Goal: Information Seeking & Learning: Find specific fact

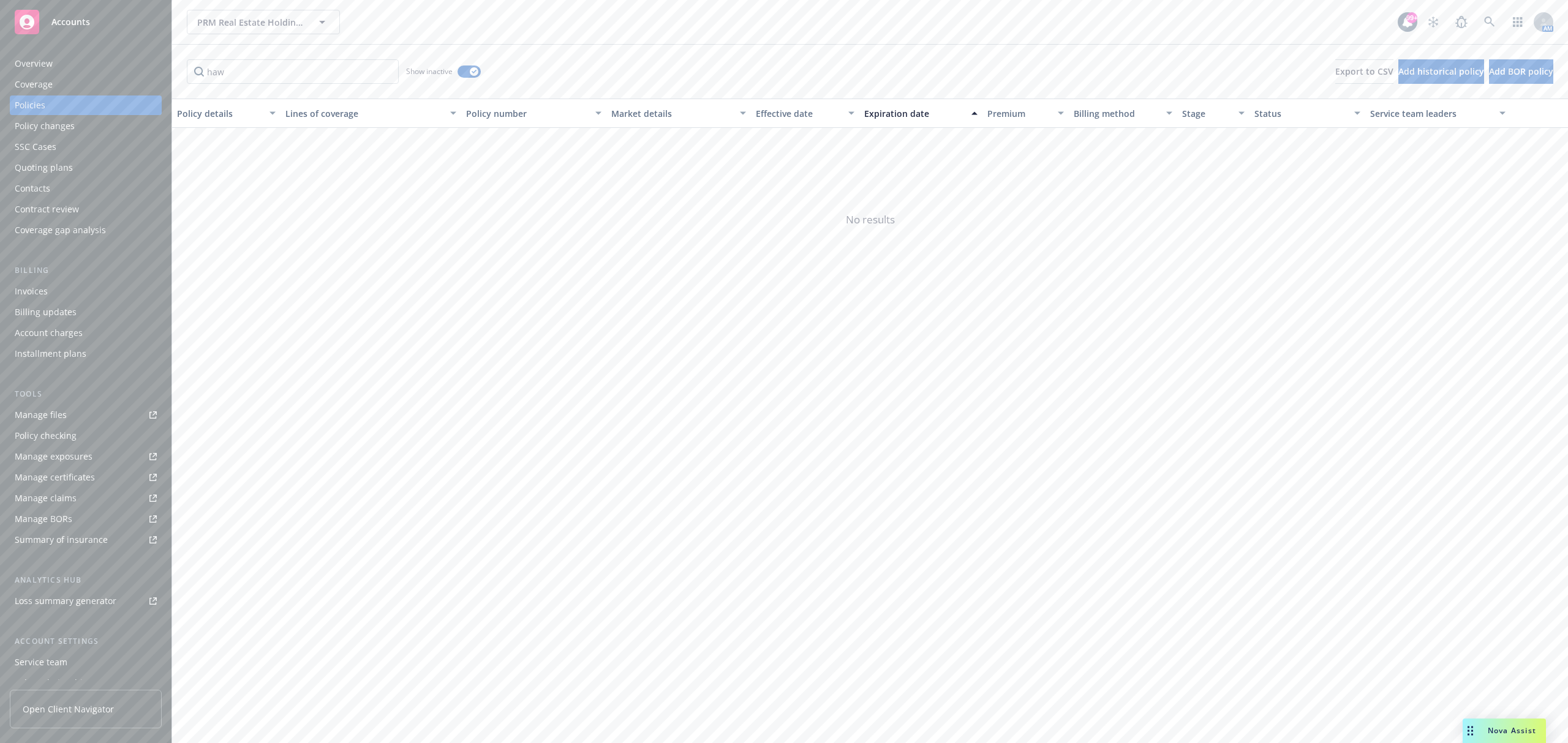
click at [1478, 718] on div "Policy details Lines of coverage Policy number Market details Effective date Ex…" at bounding box center [871, 421] width 1396 height 645
click at [1478, 725] on div "Drag to move" at bounding box center [1471, 731] width 16 height 24
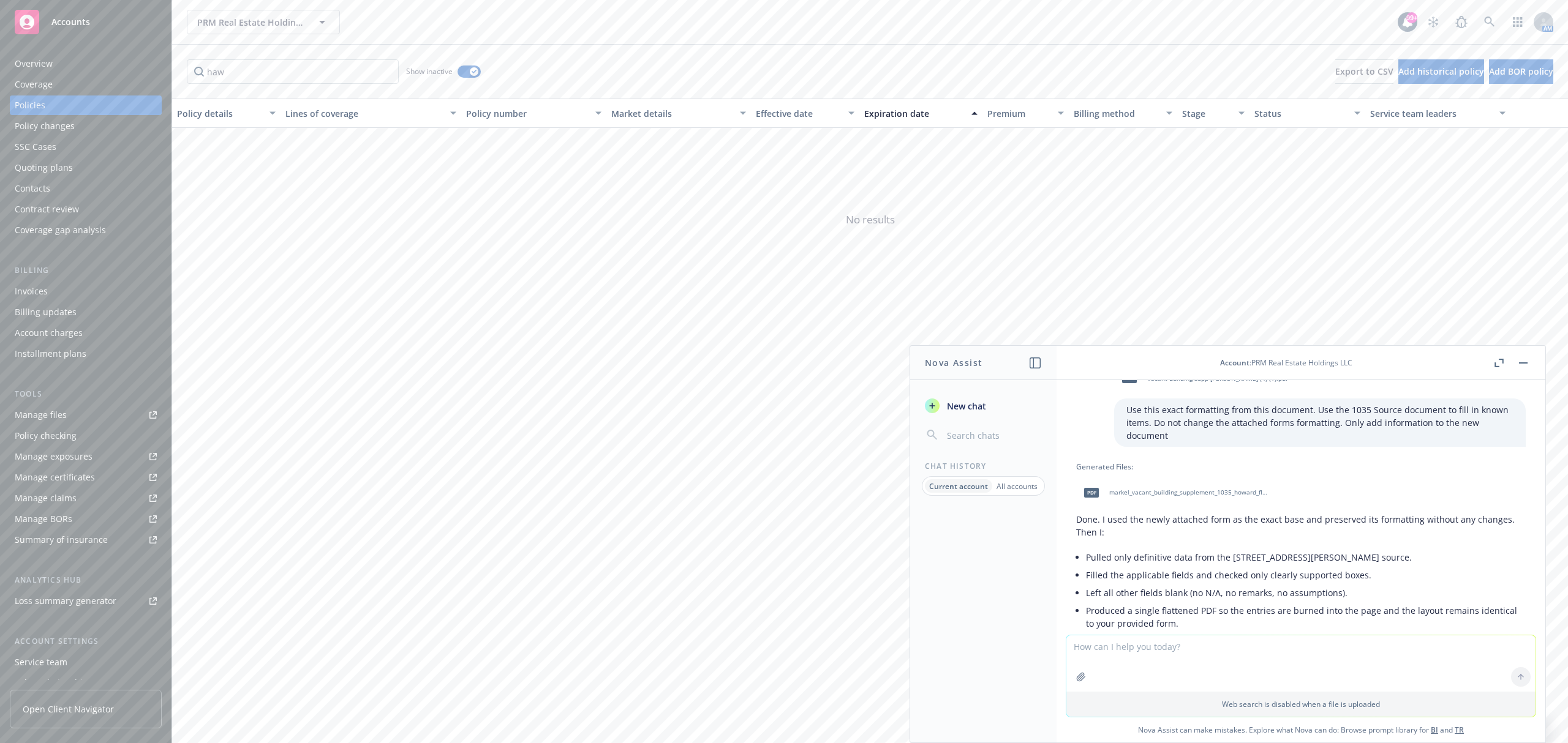
click at [1112, 650] on textarea at bounding box center [1301, 663] width 470 height 56
type textarea "Answer the below checklist using the attached policy."
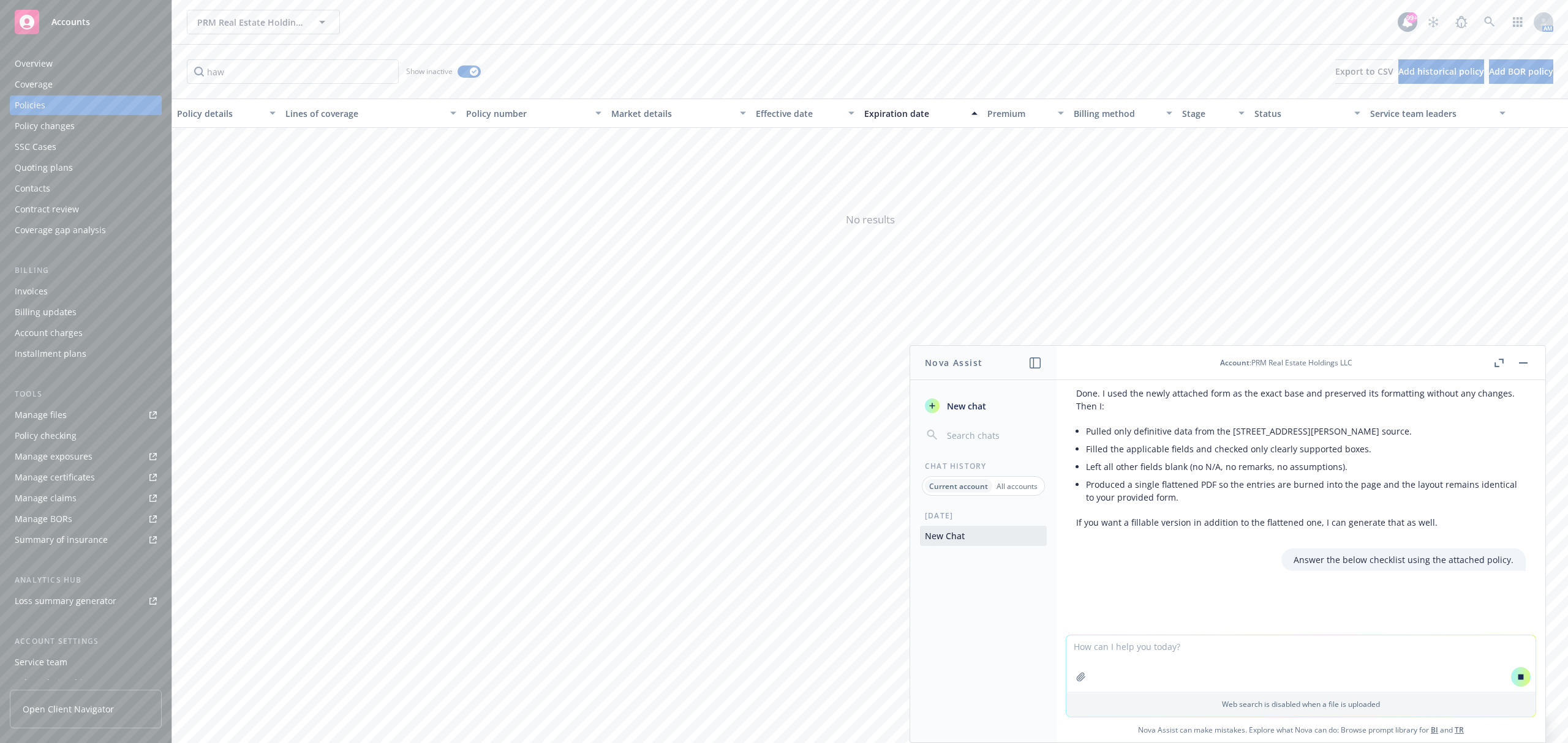
scroll to position [1713, 0]
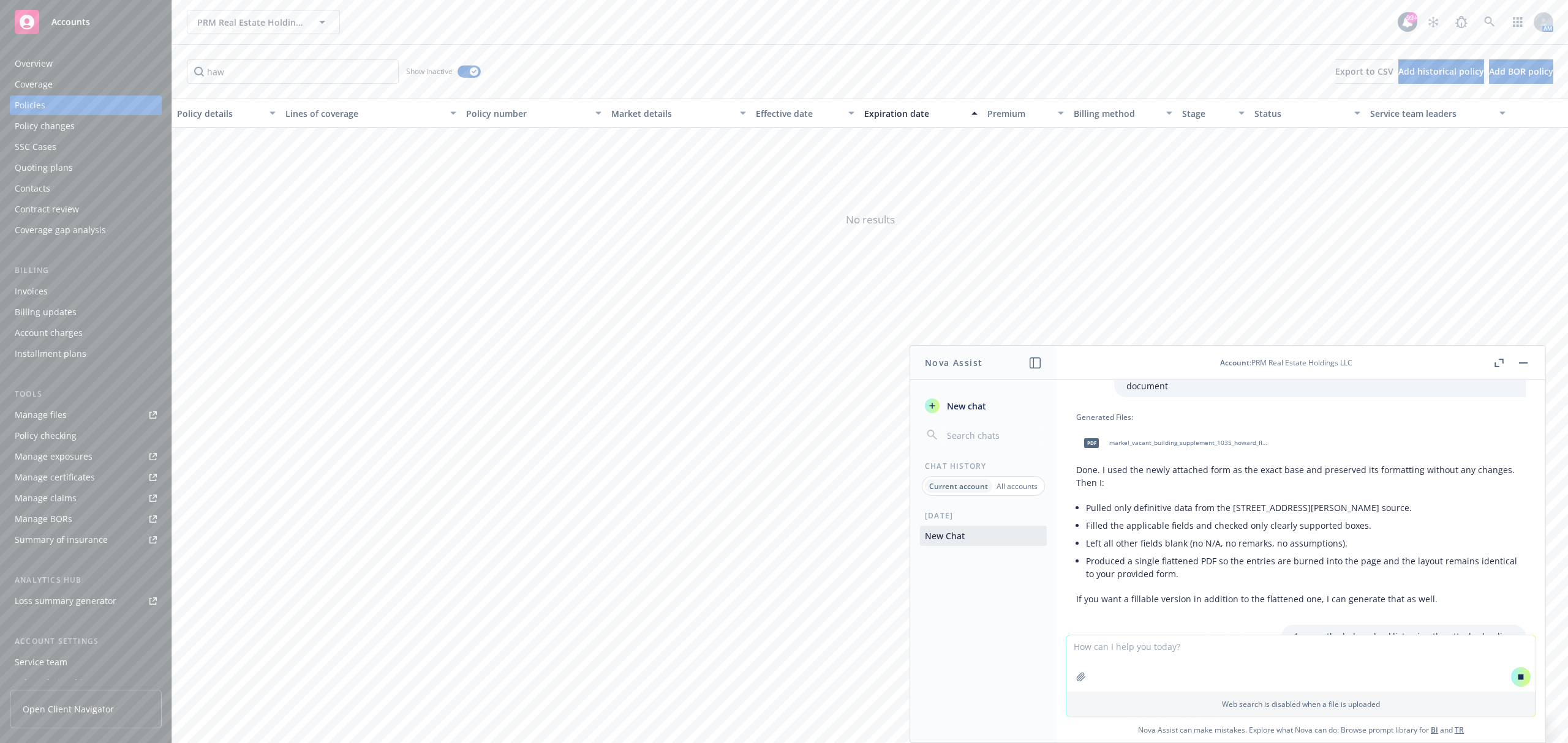
click at [1106, 647] on textarea at bounding box center [1301, 663] width 470 height 56
paste textarea "Loremips Dolorsitamet: • Co adi elitse d eiusmod te inci ut labore etdolorem al…"
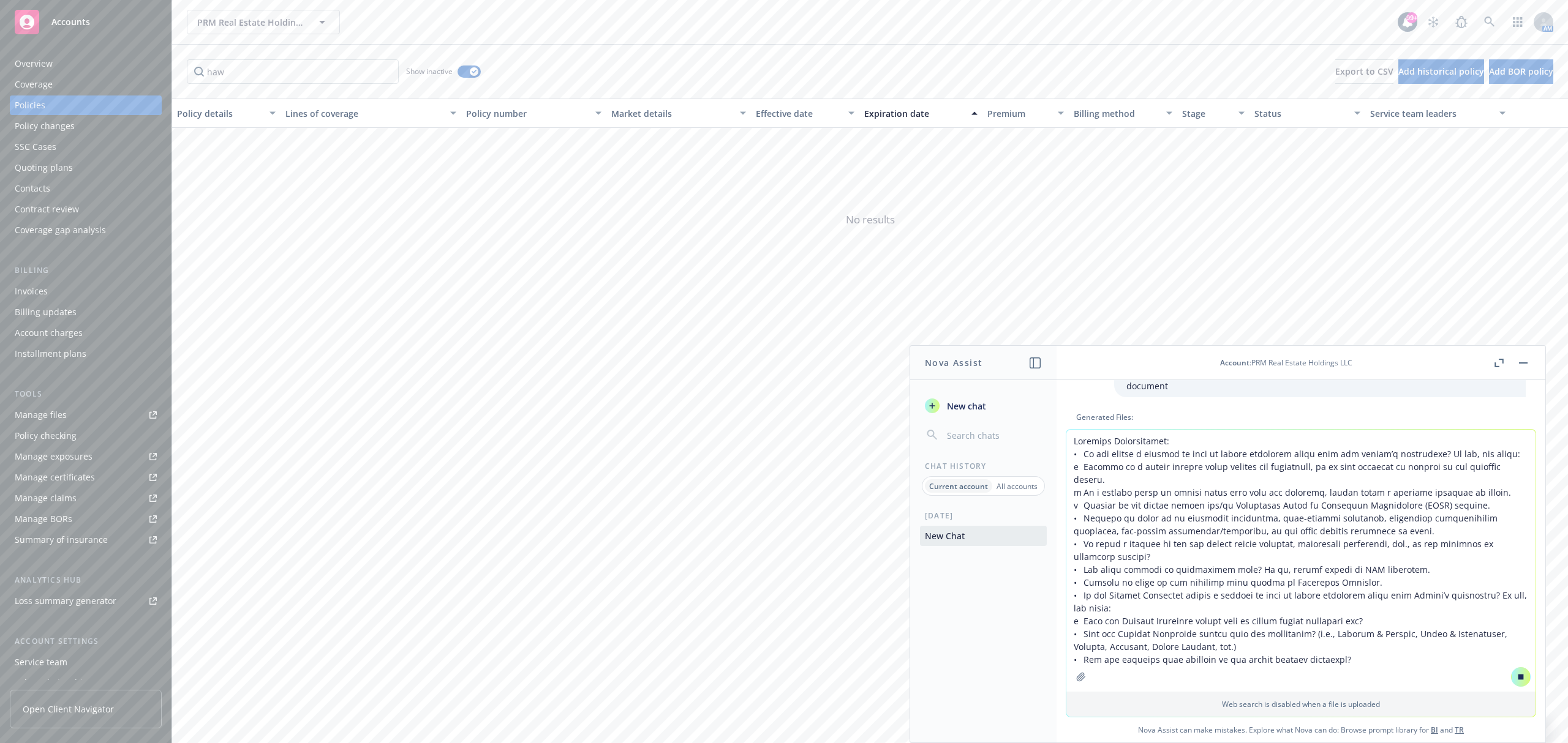
scroll to position [1720, 0]
type textarea "Loremips Dolorsitamet: • Co adi elitse d eiusmod te inci ut labore etdolorem al…"
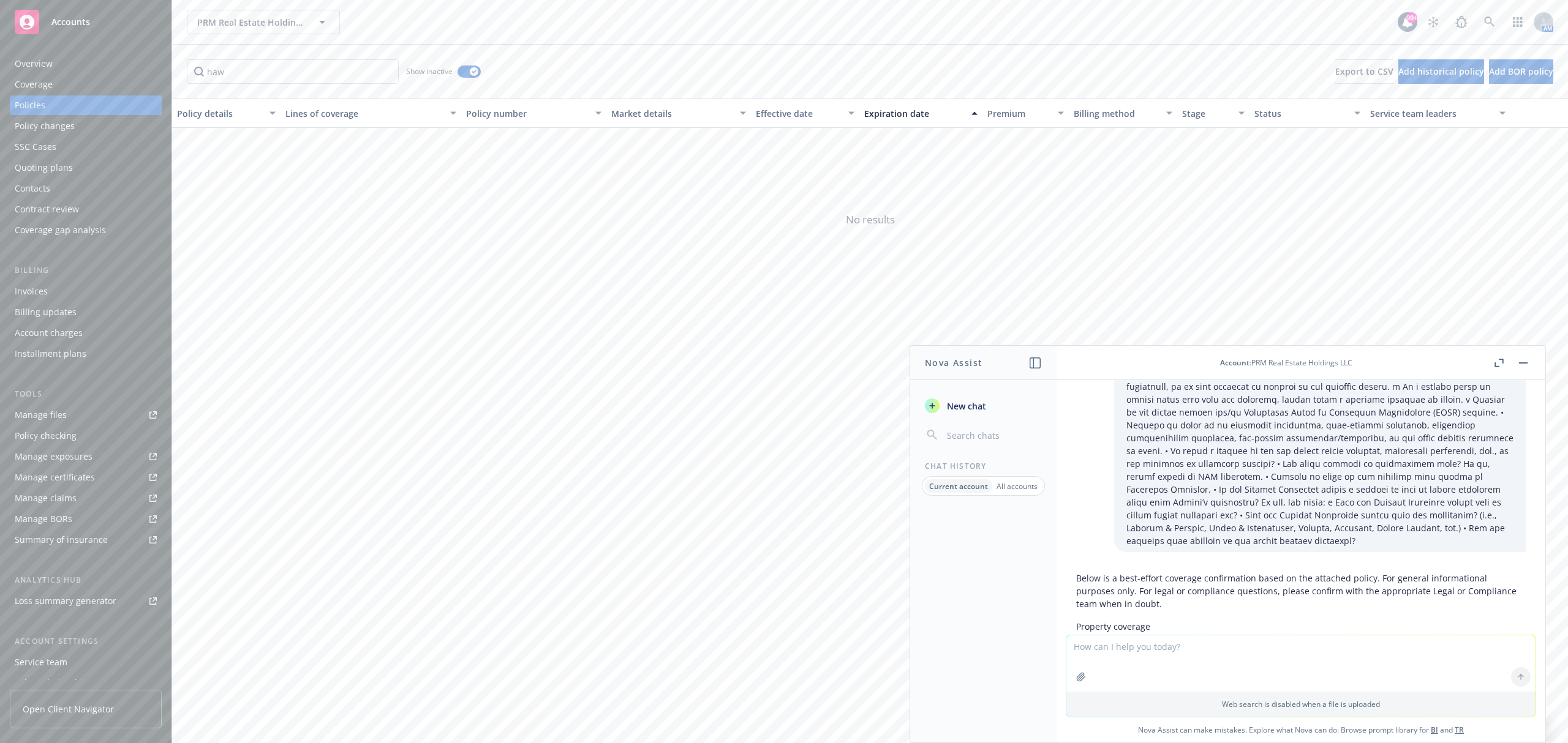
scroll to position [2298, 0]
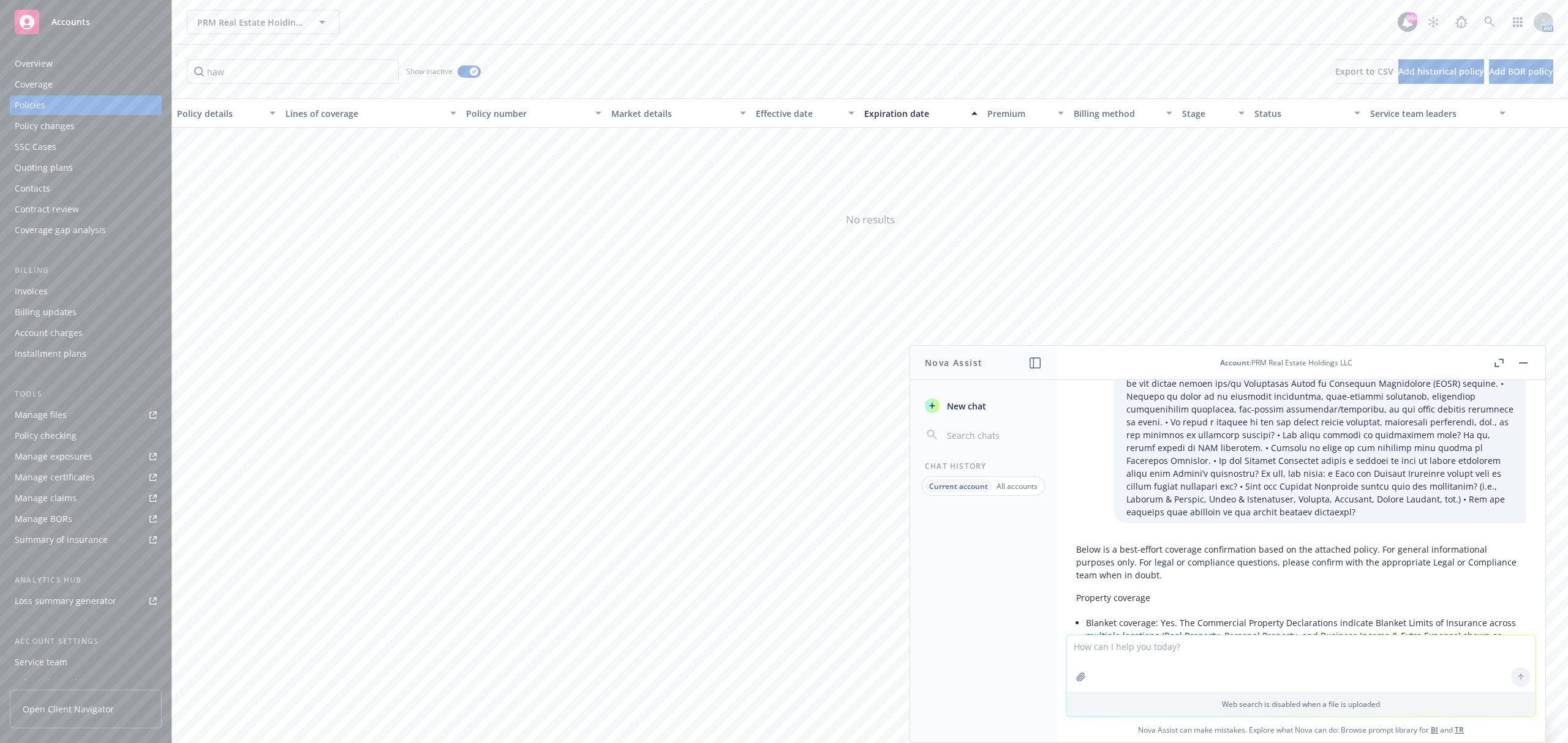
click at [1499, 365] on icon "button" at bounding box center [1499, 363] width 10 height 9
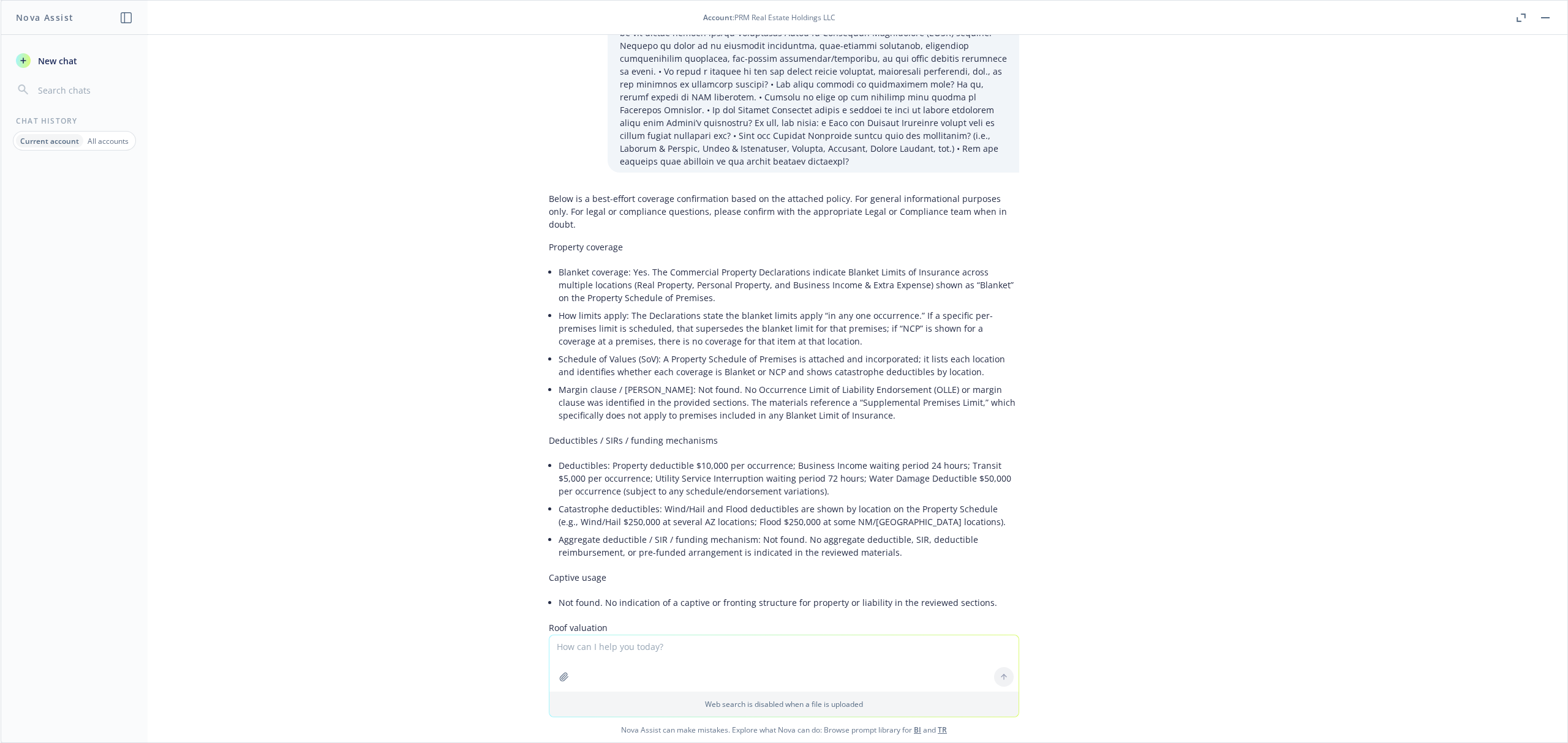
scroll to position [2259, 0]
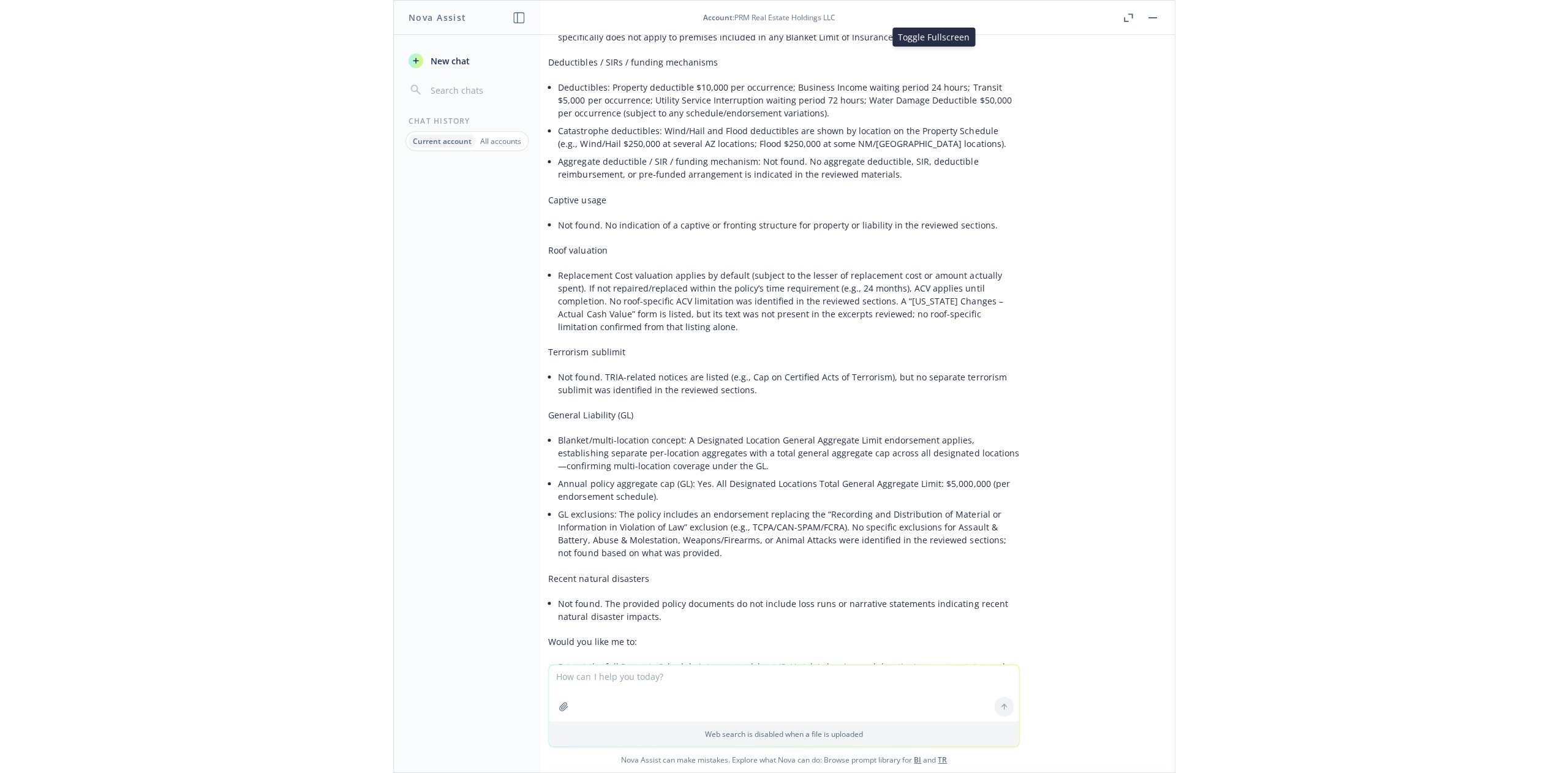
scroll to position [2633, 0]
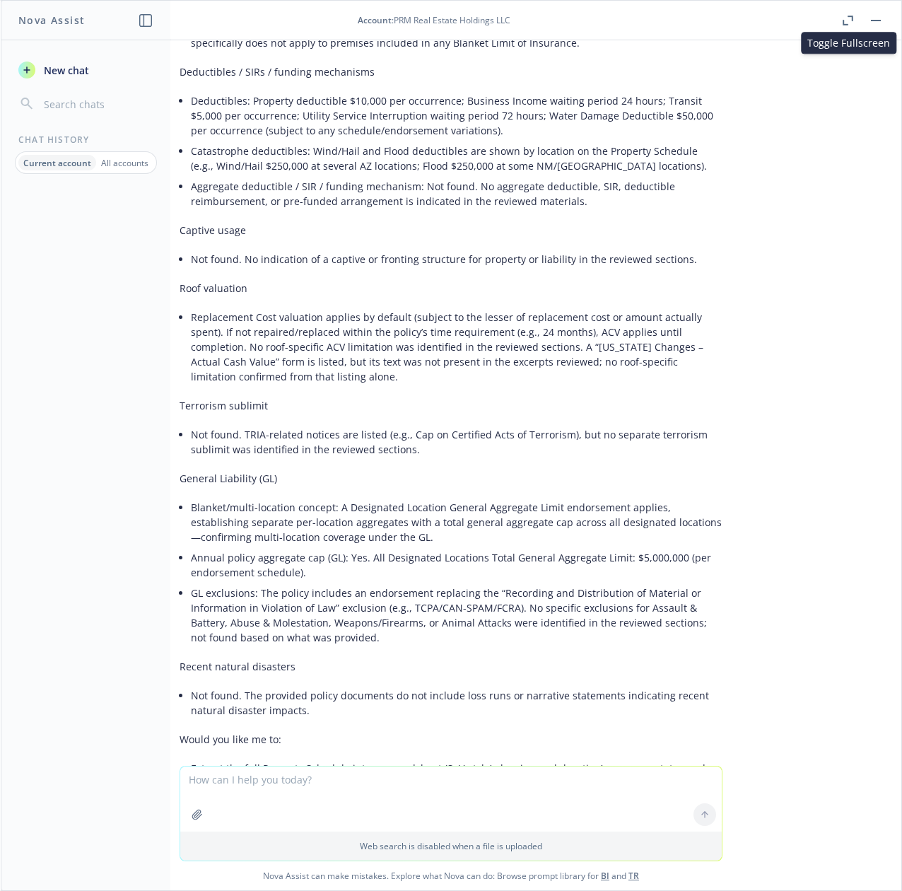
drag, startPoint x: 526, startPoint y: 3, endPoint x: 146, endPoint y: 13, distance: 380.6
click at [146, 13] on button "button" at bounding box center [145, 20] width 17 height 17
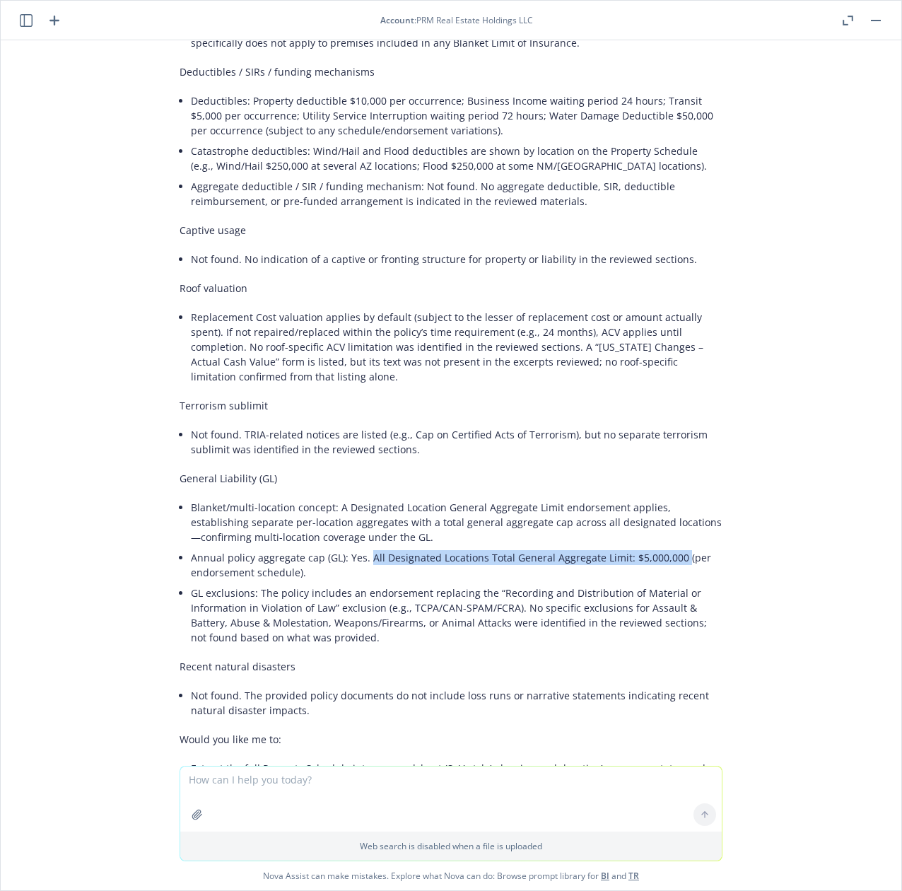
drag, startPoint x: 346, startPoint y: 450, endPoint x: 654, endPoint y: 453, distance: 307.6
click at [654, 547] on li "Annual policy aggregate cap (GL): Yes. All Designated Locations Total General A…" at bounding box center [457, 564] width 532 height 35
copy li "All Designated Locations Total General Aggregate Limit: $5,000,000"
